Goal: Task Accomplishment & Management: Use online tool/utility

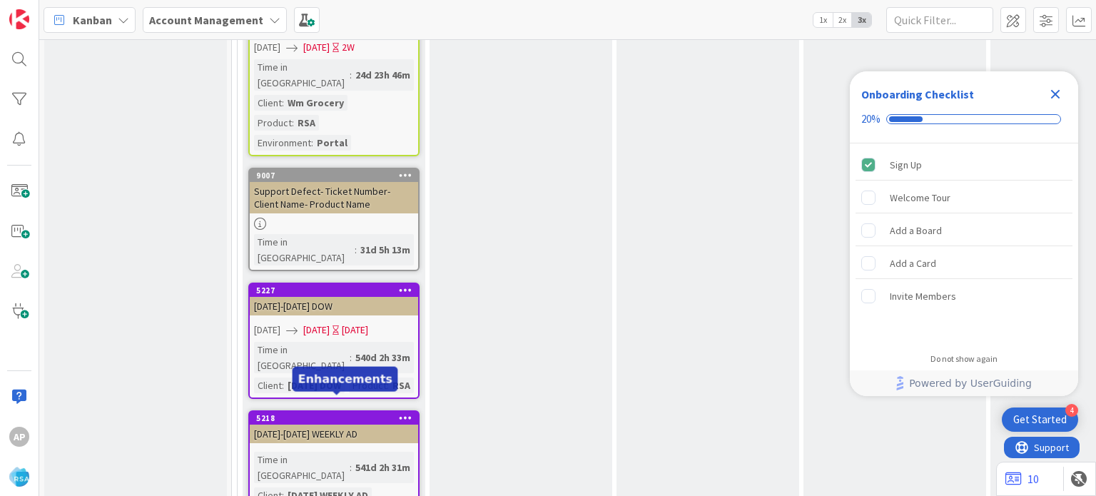
scroll to position [2754, 0]
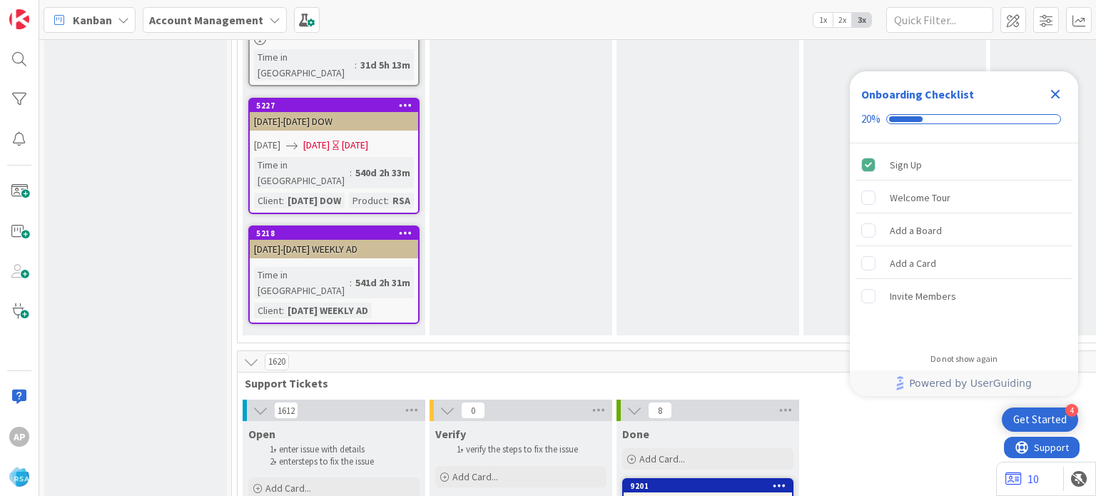
scroll to position [2846, 0]
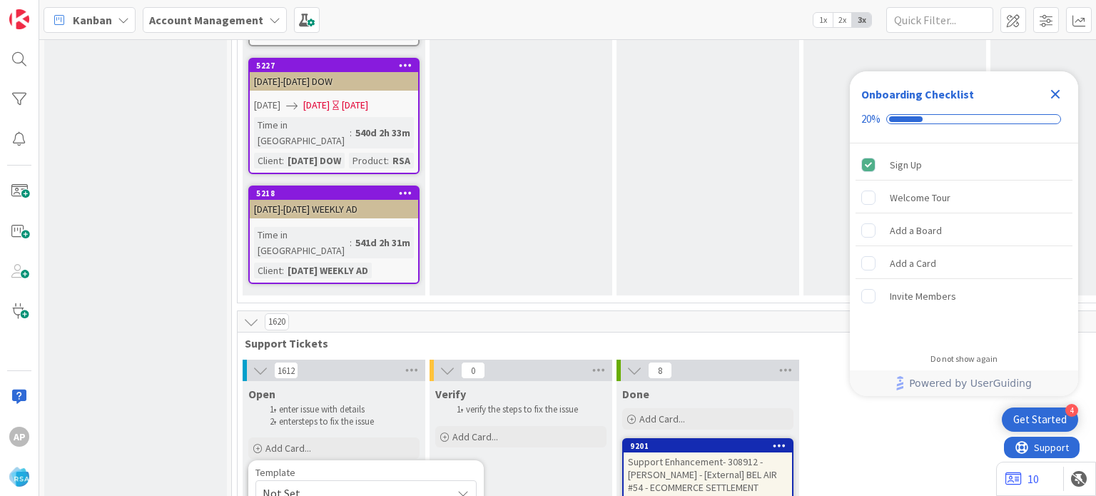
type textarea "x"
type textarea "Support Maintenance - Ticket Number-"
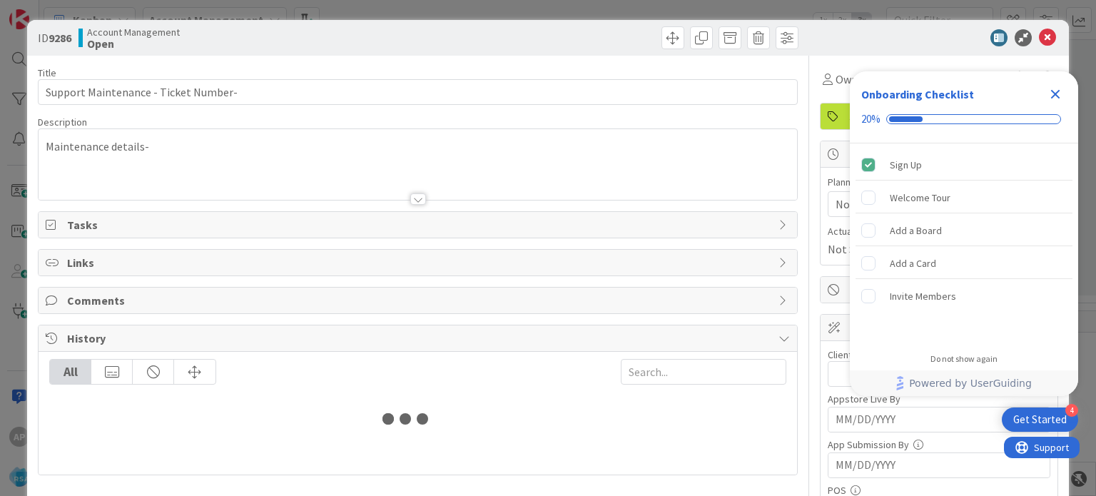
click at [411, 199] on div at bounding box center [418, 198] width 16 height 11
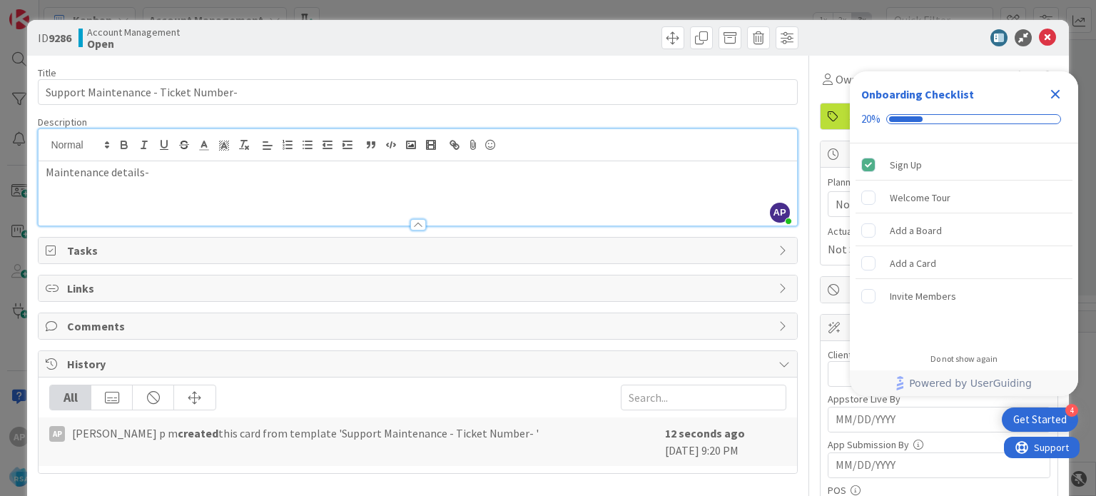
click at [237, 188] on div "Maintenance details-" at bounding box center [418, 193] width 758 height 64
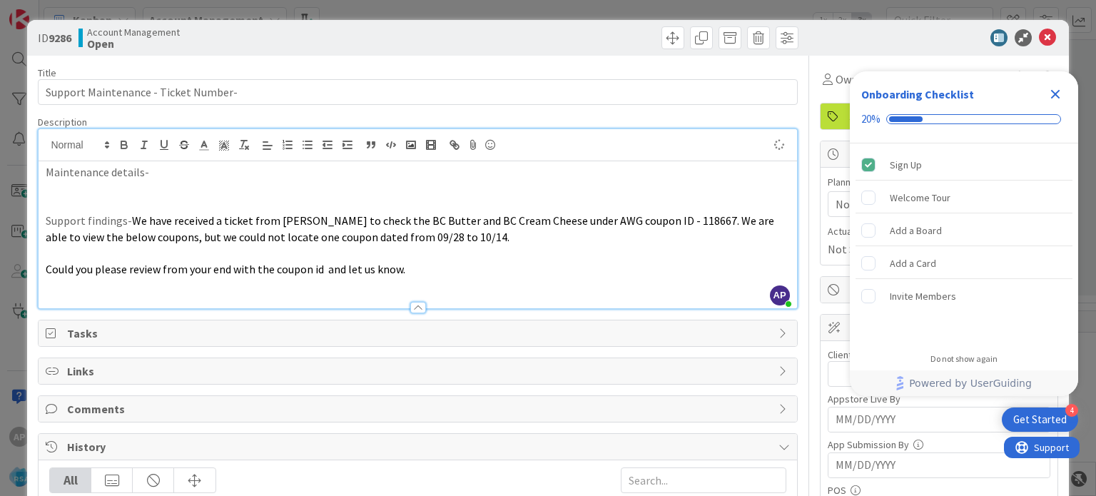
click at [178, 258] on p at bounding box center [418, 254] width 744 height 16
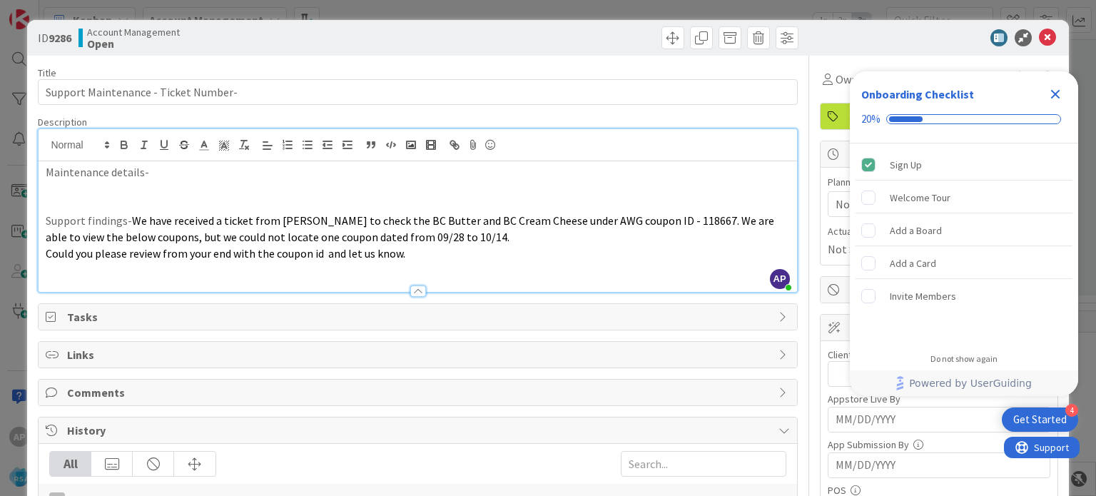
click at [171, 176] on p "Maintenance details-" at bounding box center [418, 172] width 744 height 16
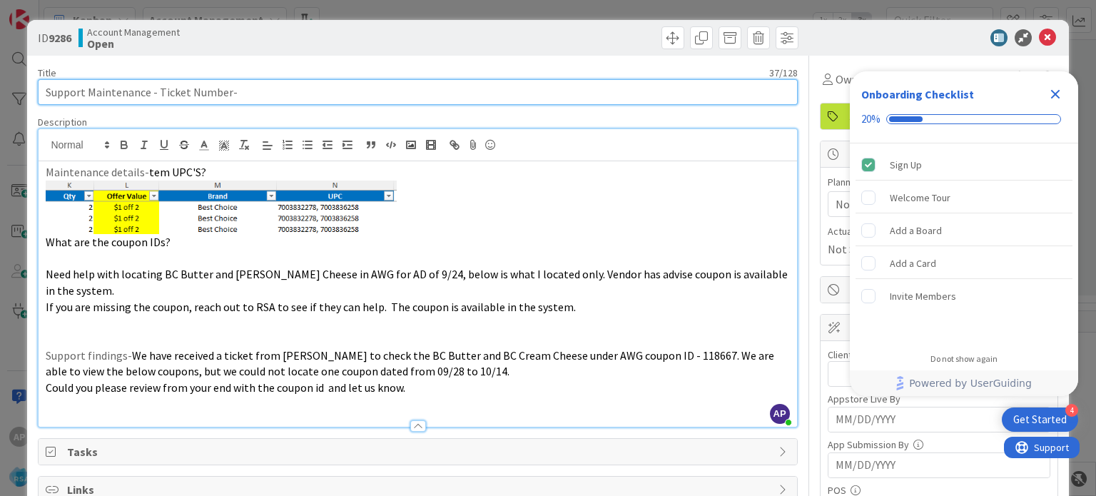
drag, startPoint x: 157, startPoint y: 89, endPoint x: 227, endPoint y: 88, distance: 70.0
click at [227, 88] on input "Support Maintenance - Ticket Number-" at bounding box center [418, 92] width 760 height 26
paste input "#312357"
click at [164, 93] on input "Support Maintenance - #312357-" at bounding box center [418, 92] width 760 height 26
click at [202, 94] on input "Support Maintenance - 312357-" at bounding box center [418, 92] width 760 height 26
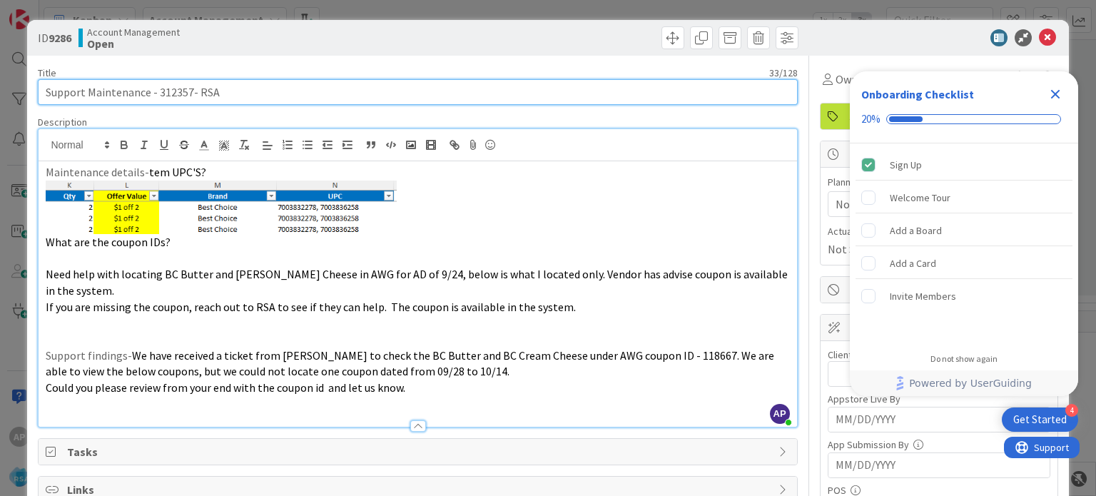
type input "Support Maintenance - 312357- RSA"
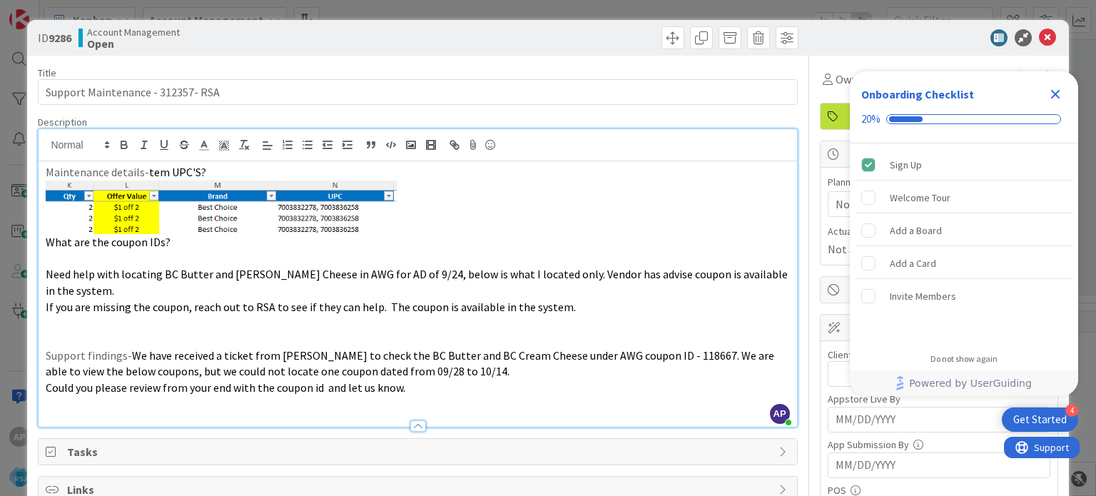
click at [583, 199] on p at bounding box center [418, 208] width 744 height 54
click at [1054, 94] on icon "Close Checklist" at bounding box center [1055, 94] width 17 height 17
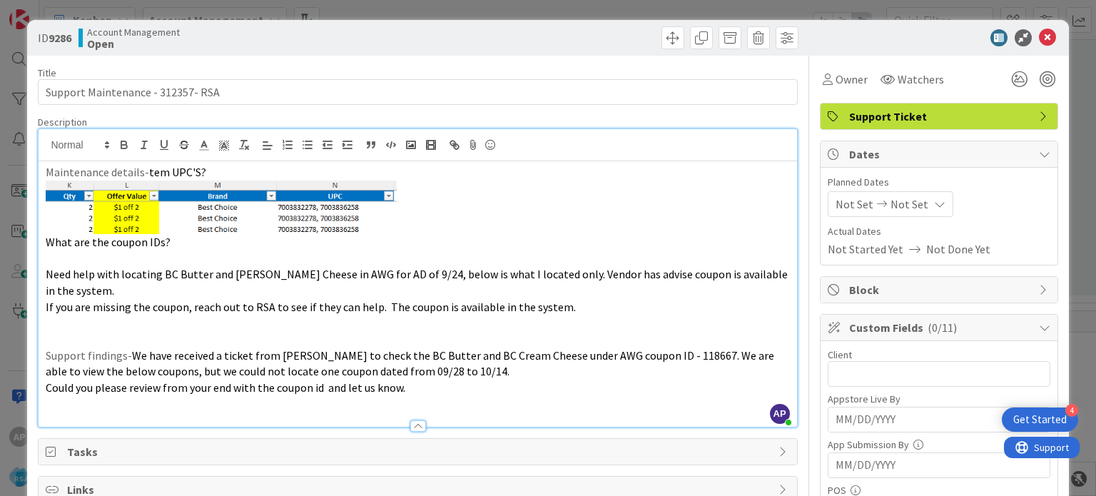
click at [874, 203] on icon at bounding box center [882, 204] width 17 height 10
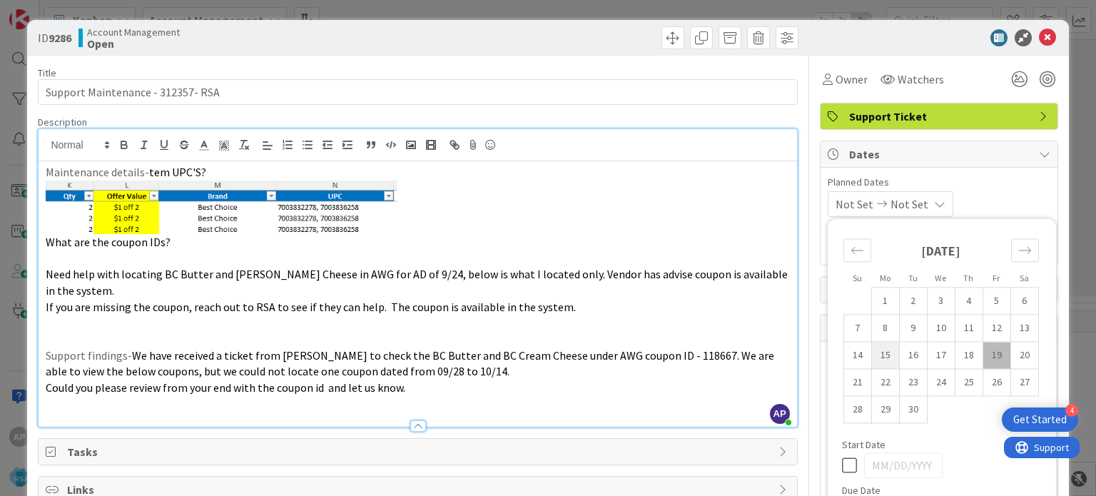
click at [874, 353] on td "15" at bounding box center [886, 355] width 28 height 27
type input "[DATE]"
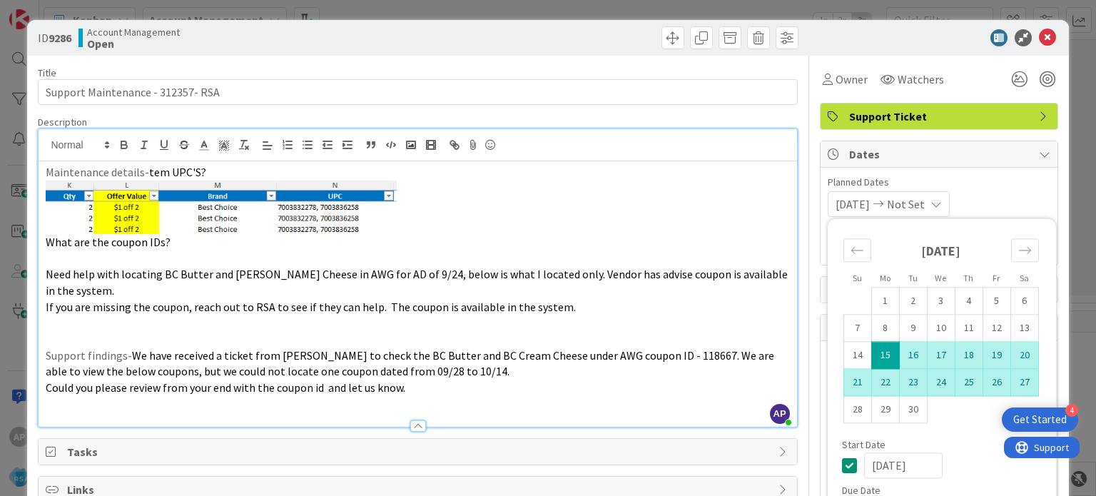
click at [992, 379] on td "26" at bounding box center [997, 382] width 28 height 27
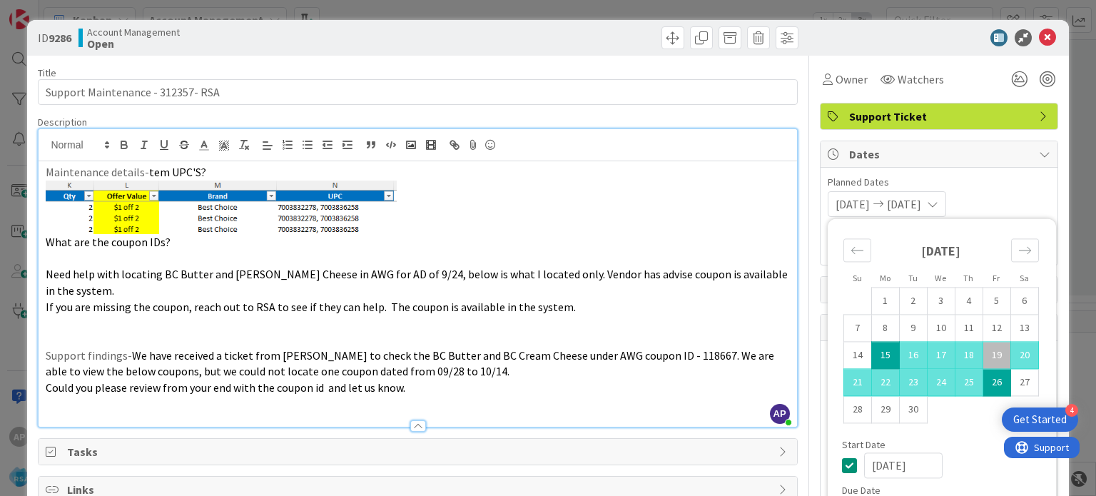
click at [696, 251] on p at bounding box center [418, 258] width 744 height 16
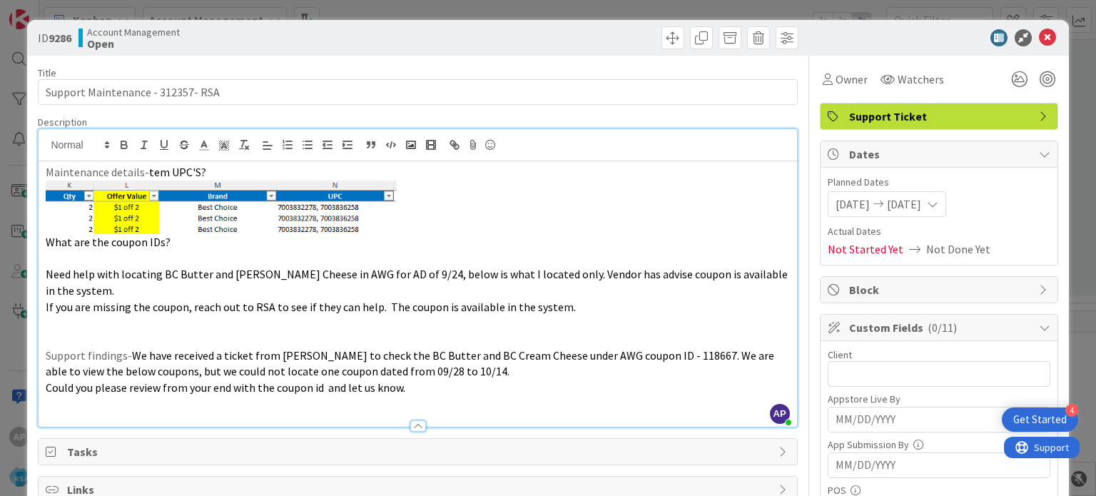
scroll to position [71, 0]
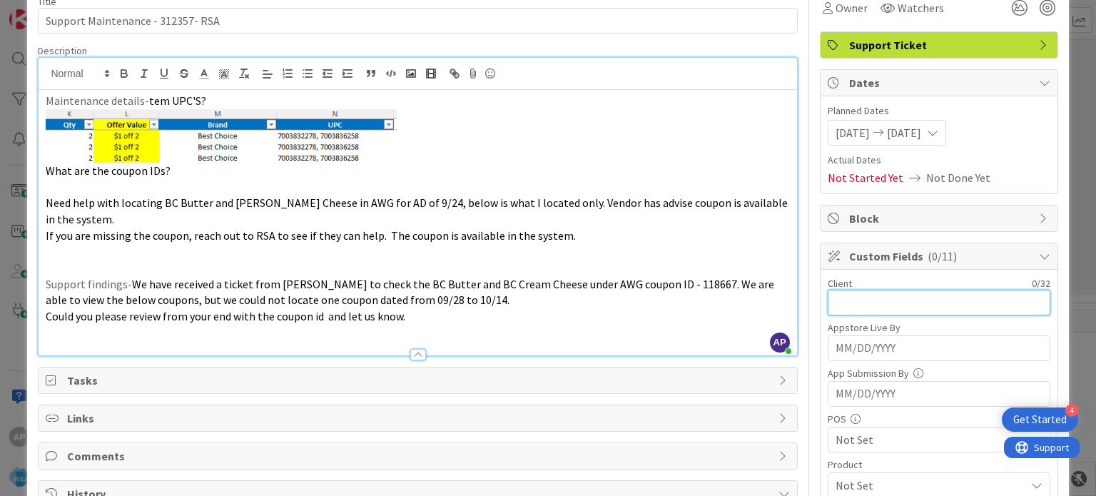
click at [872, 297] on input "text" at bounding box center [939, 303] width 223 height 26
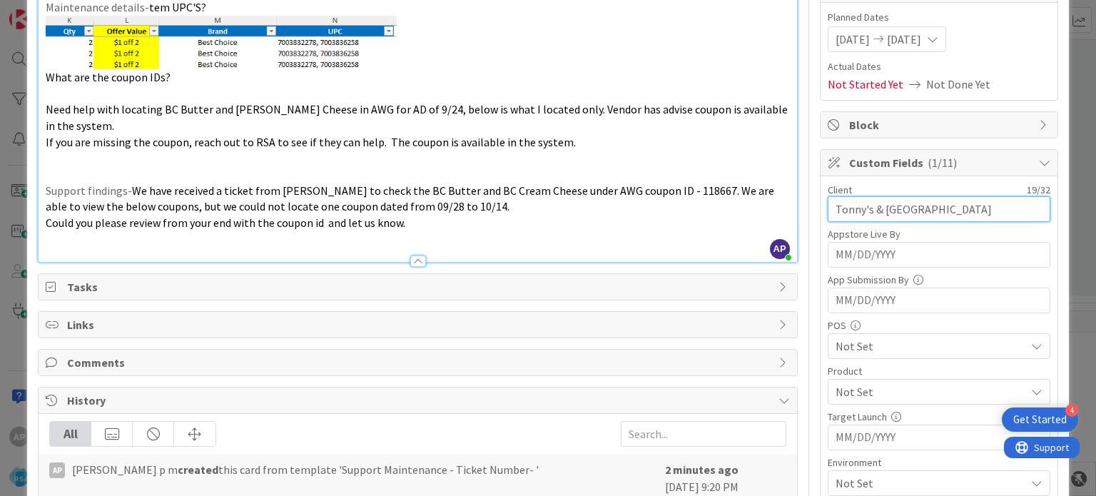
scroll to position [214, 0]
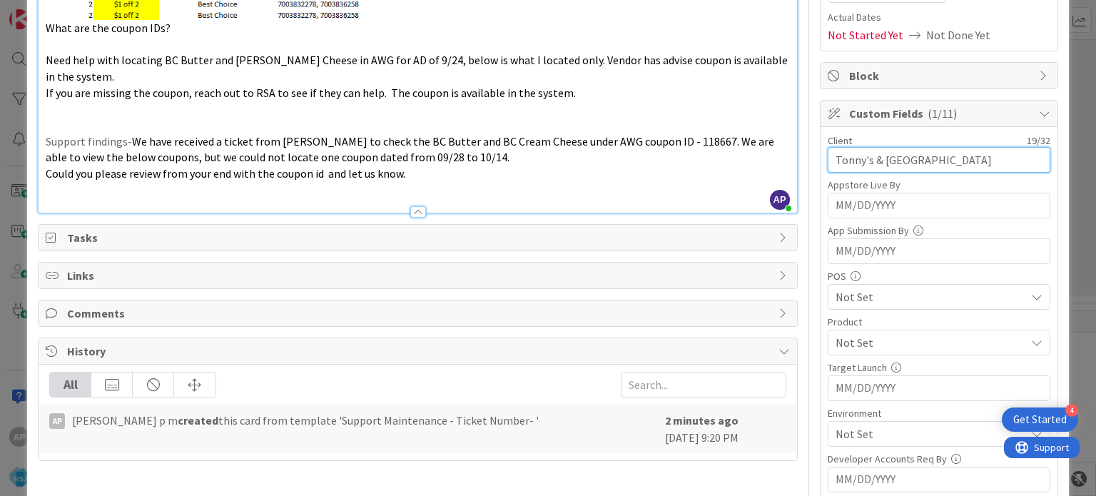
type input "Tonny's & [GEOGRAPHIC_DATA]"
click at [871, 345] on span "Not Set" at bounding box center [931, 342] width 190 height 17
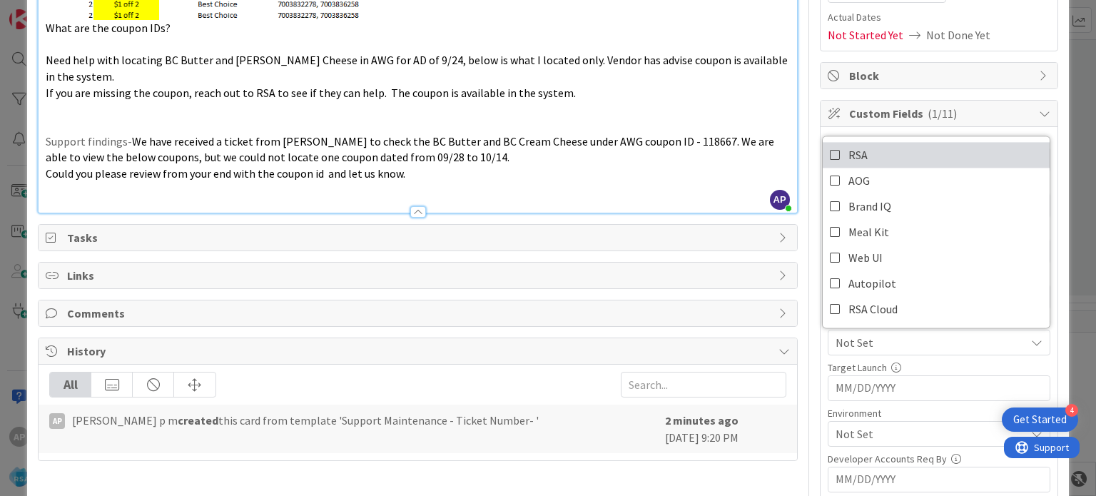
click at [837, 154] on link "RSA" at bounding box center [936, 155] width 227 height 26
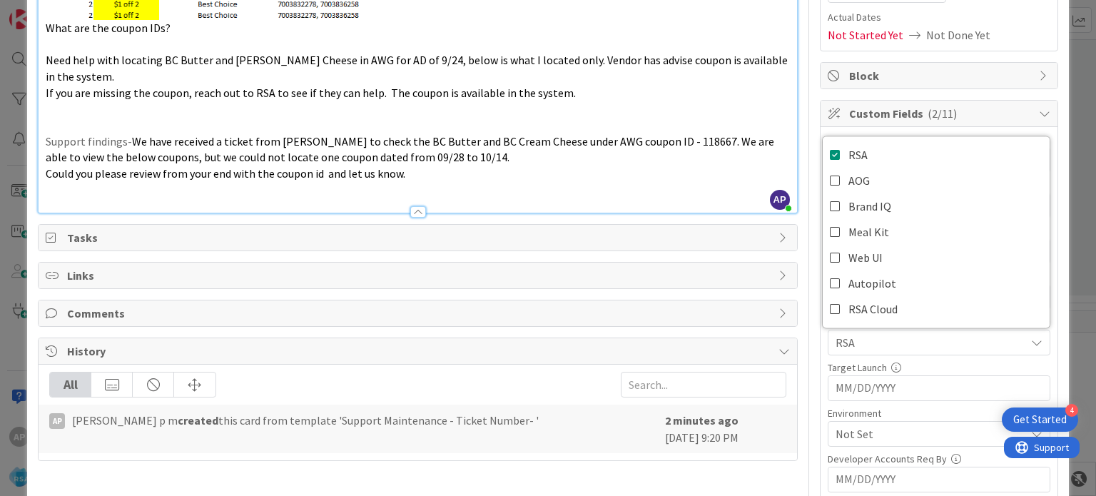
click at [675, 142] on span "We have received a ticket from [PERSON_NAME] to check the BC Butter and BC Crea…" at bounding box center [411, 149] width 731 height 31
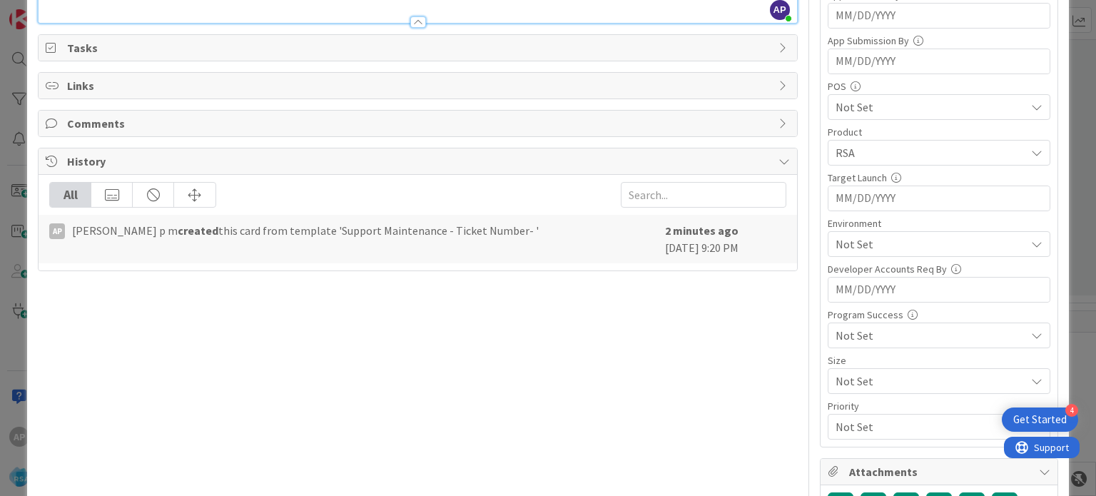
scroll to position [428, 0]
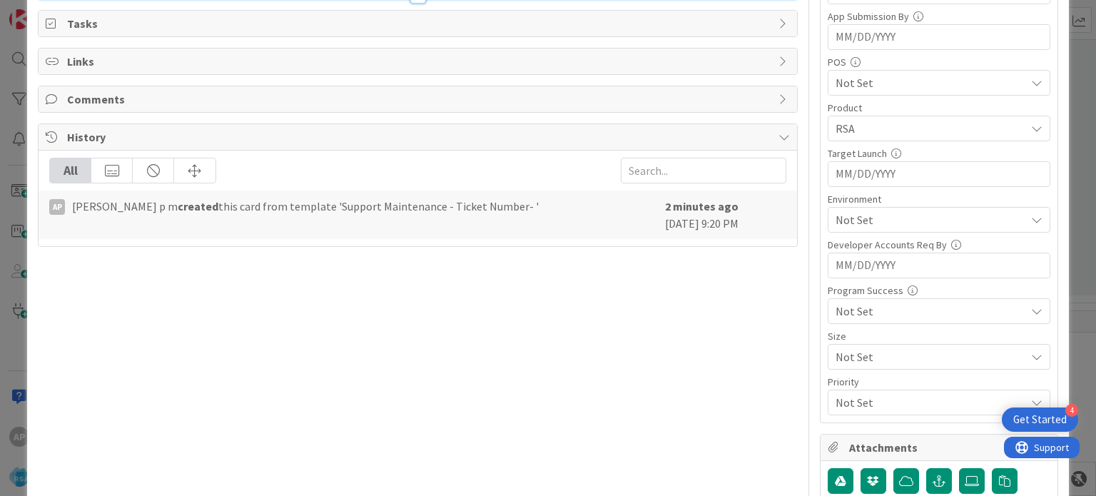
click at [872, 218] on span "Not Set" at bounding box center [931, 219] width 190 height 17
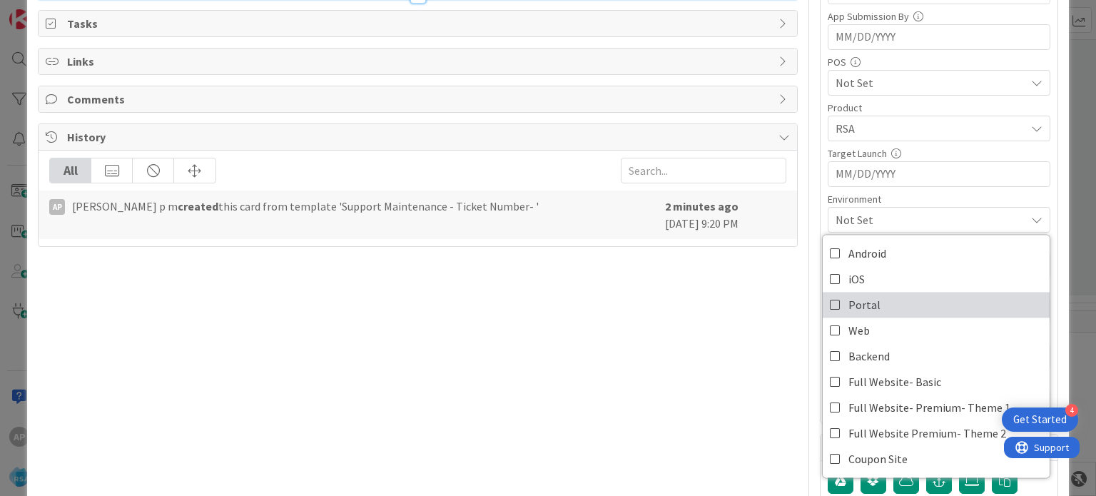
click at [851, 305] on span "Portal" at bounding box center [865, 304] width 32 height 21
click at [750, 328] on div "Title 33 / 128 Support Maintenance - 312357- RSA Description AP [PERSON_NAME] p…" at bounding box center [418, 106] width 760 height 959
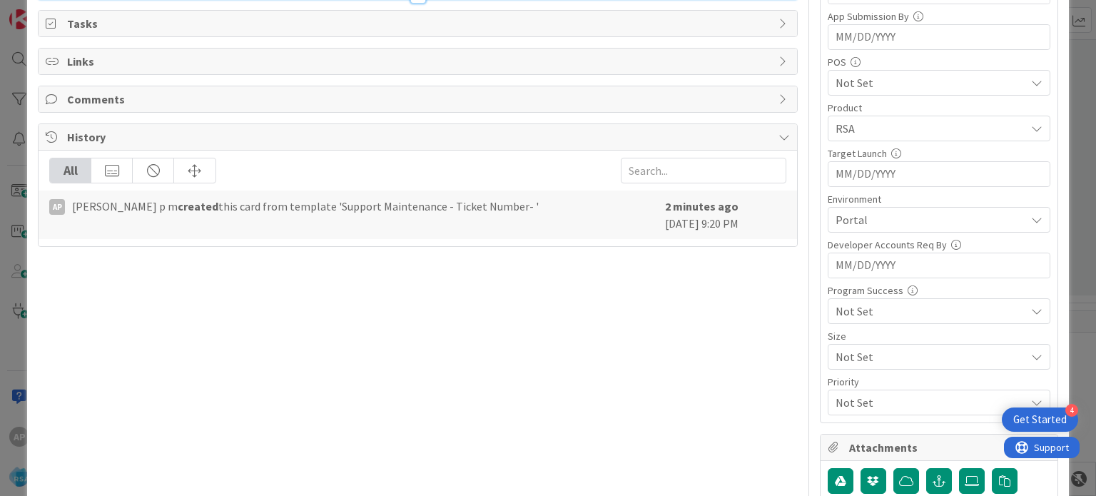
scroll to position [0, 0]
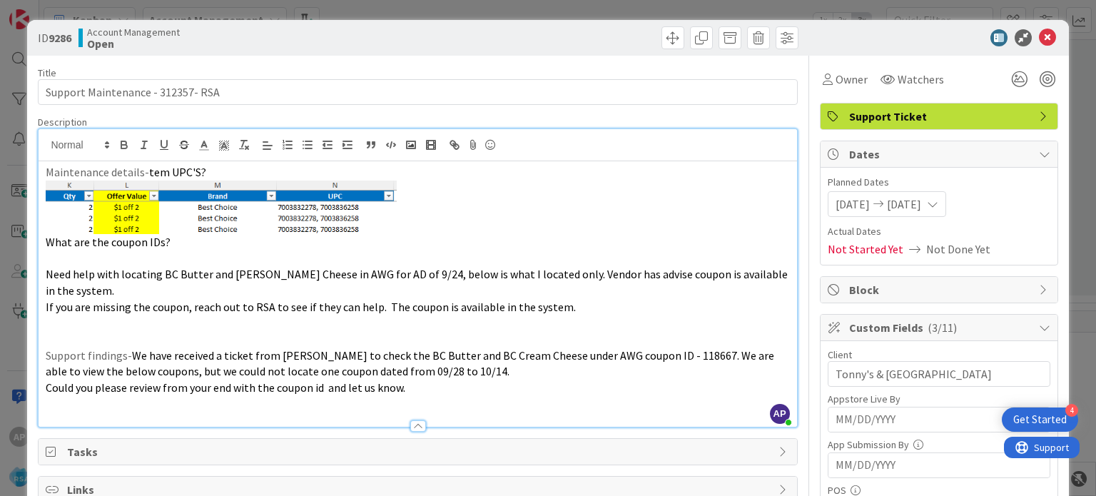
click at [520, 292] on p "Need help with locating BC Butter and [PERSON_NAME] Cheese in AWG for AD of 9/2…" at bounding box center [418, 282] width 744 height 32
click at [181, 345] on p at bounding box center [418, 339] width 744 height 16
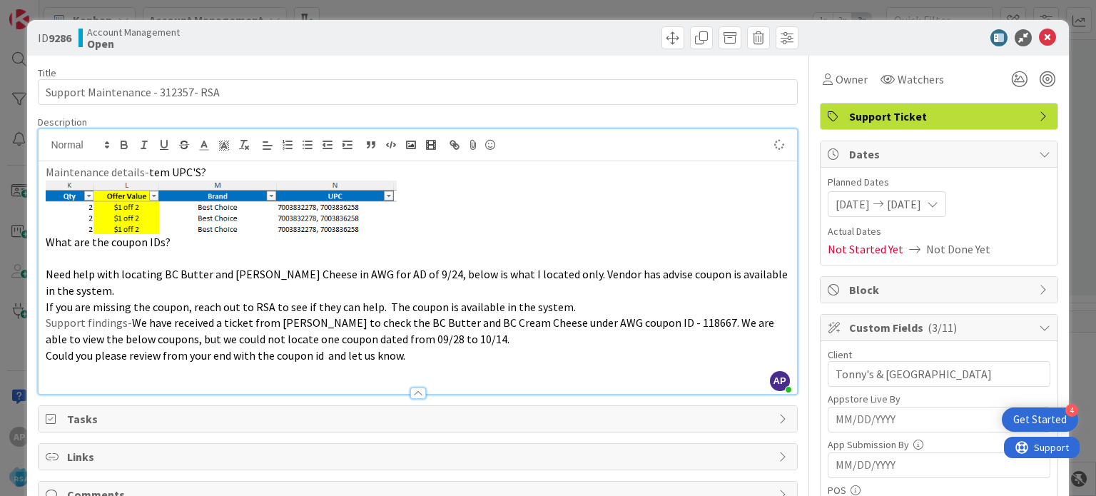
click at [137, 256] on p at bounding box center [418, 258] width 744 height 16
